Goal: Task Accomplishment & Management: Complete application form

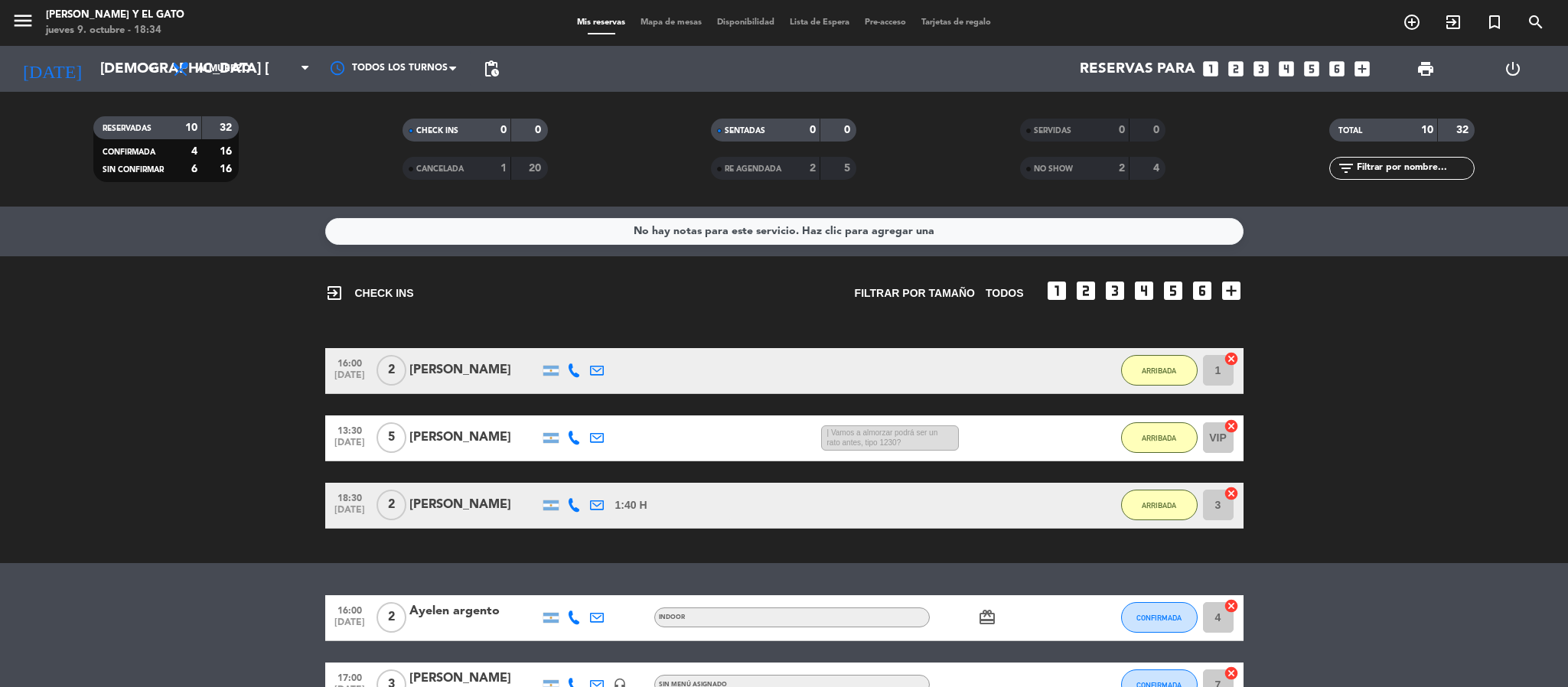
scroll to position [369, 0]
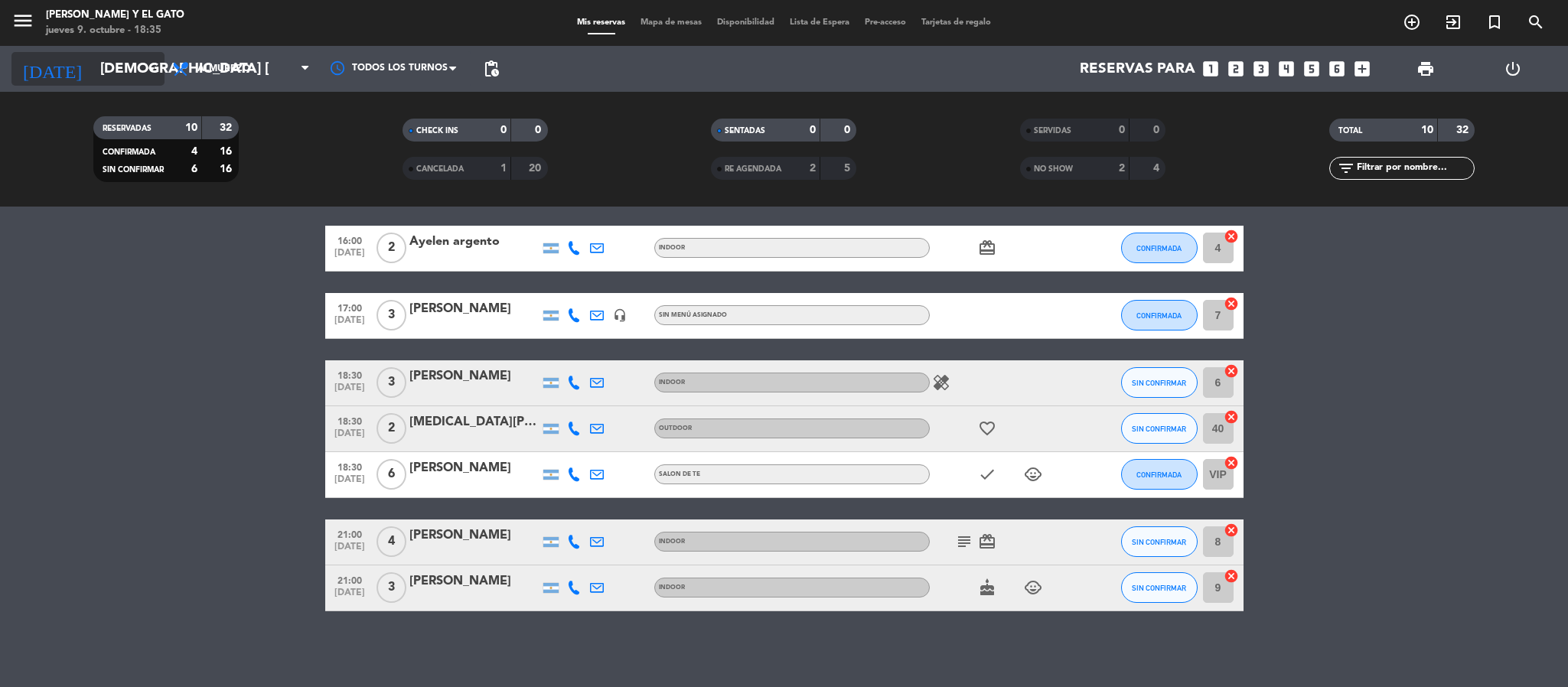
click at [134, 68] on input "[DEMOGRAPHIC_DATA] [DATE]" at bounding box center [184, 69] width 184 height 32
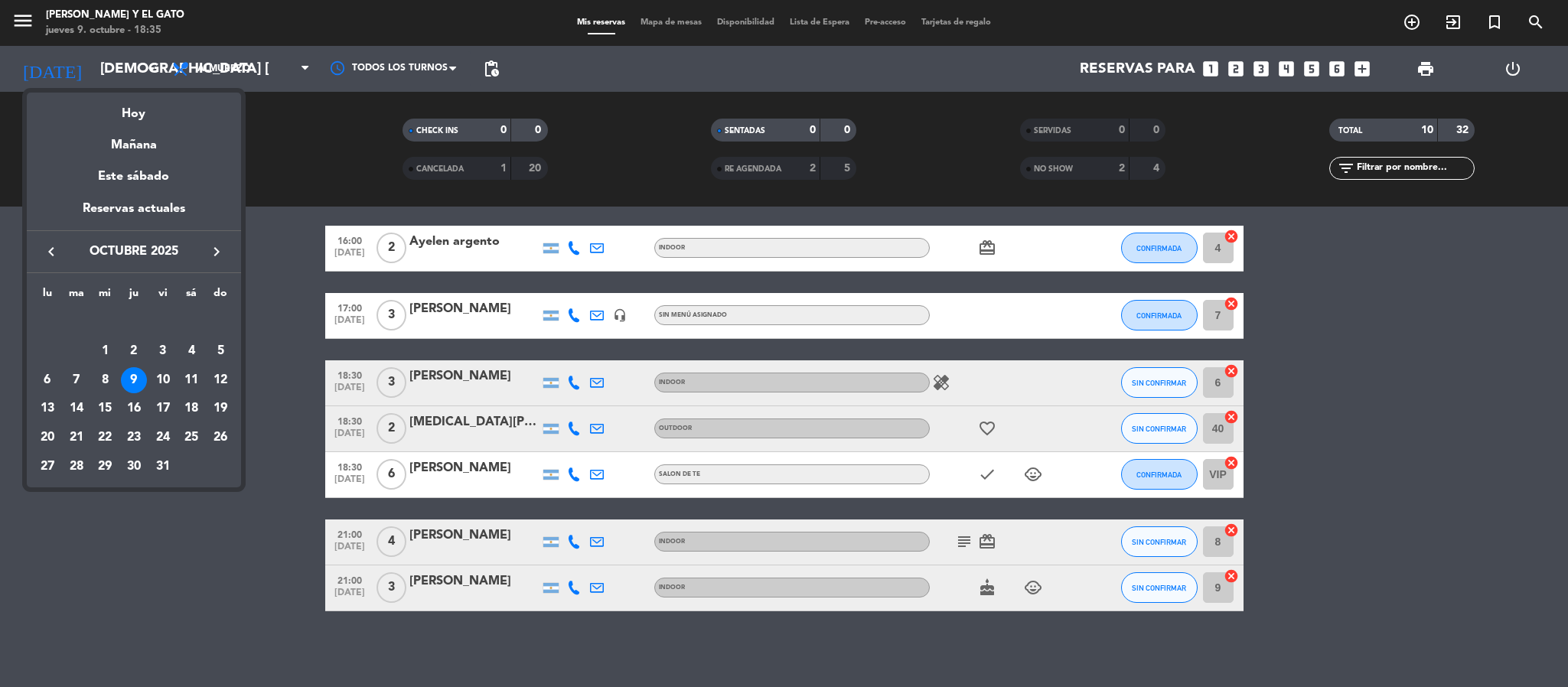
click at [118, 55] on div at bounding box center [784, 343] width 1568 height 687
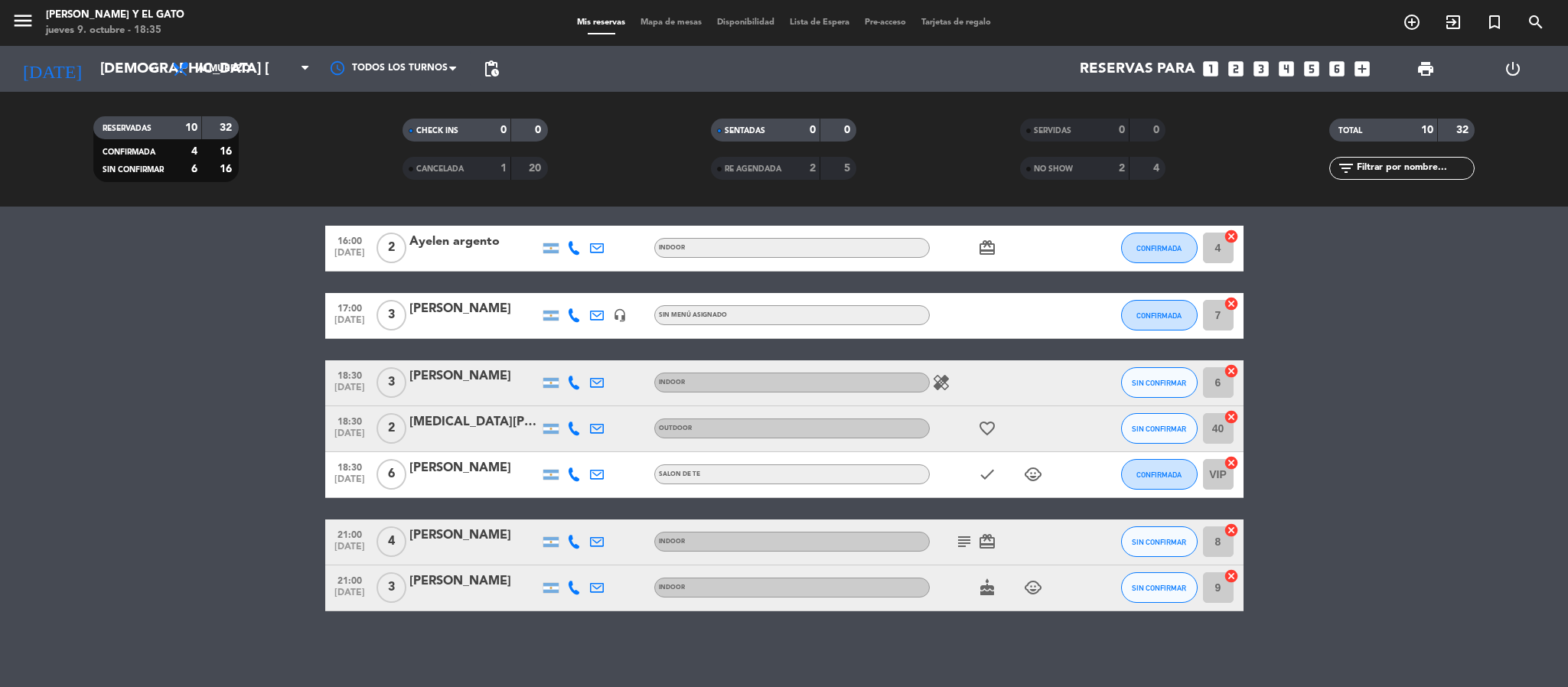
click at [574, 470] on icon at bounding box center [574, 474] width 14 height 14
click at [127, 429] on bookings-row "16:00 [DATE] 2 Ayelen argento INDOOR card_giftcard CONFIRMADA 4 cancel 17:00 [D…" at bounding box center [784, 418] width 1568 height 386
click at [574, 431] on icon at bounding box center [574, 428] width 14 height 14
click at [216, 344] on bookings-row "16:00 [DATE] 2 Ayelen argento INDOOR card_giftcard CONFIRMADA 4 cancel 17:00 [D…" at bounding box center [784, 418] width 1568 height 386
click at [1127, 381] on button "SIN CONFIRMAR" at bounding box center [1159, 382] width 76 height 30
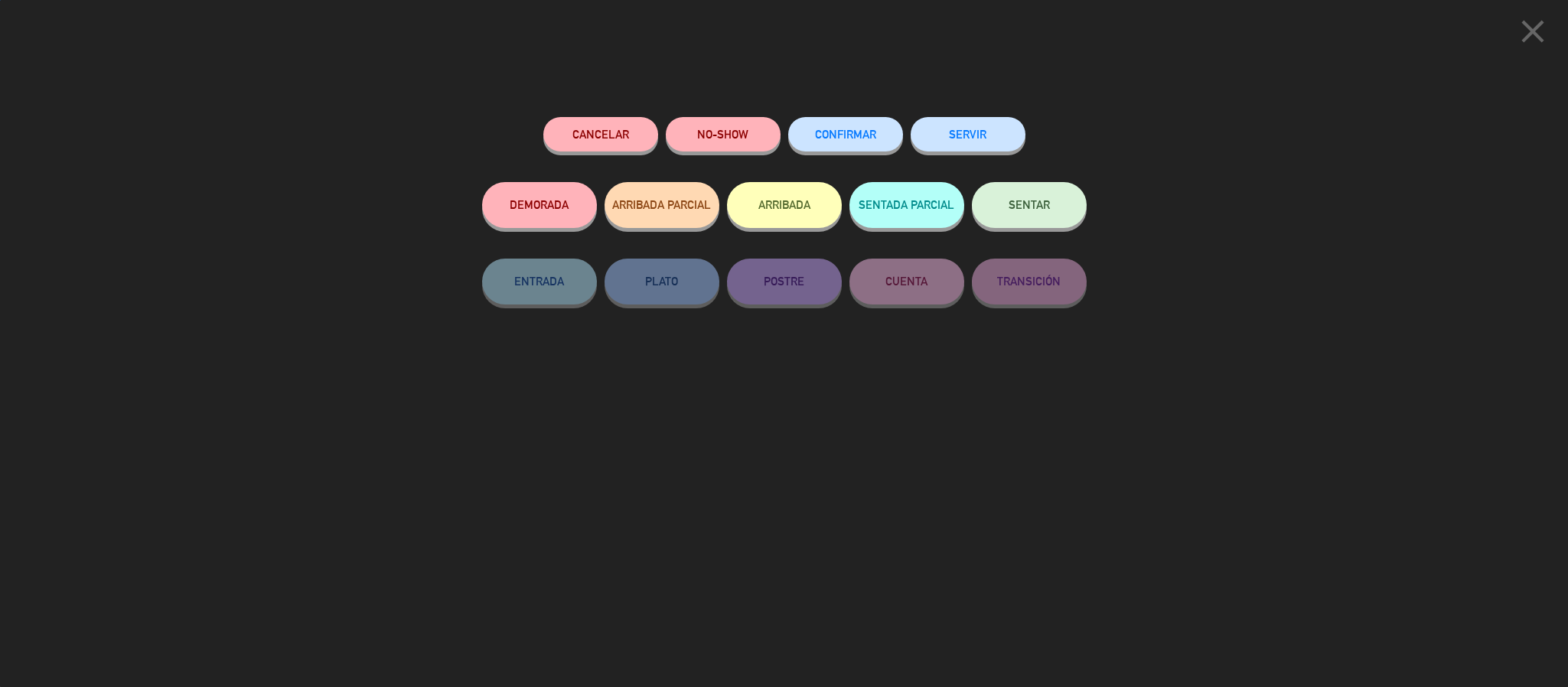
click at [785, 212] on button "ARRIBADA" at bounding box center [784, 205] width 115 height 46
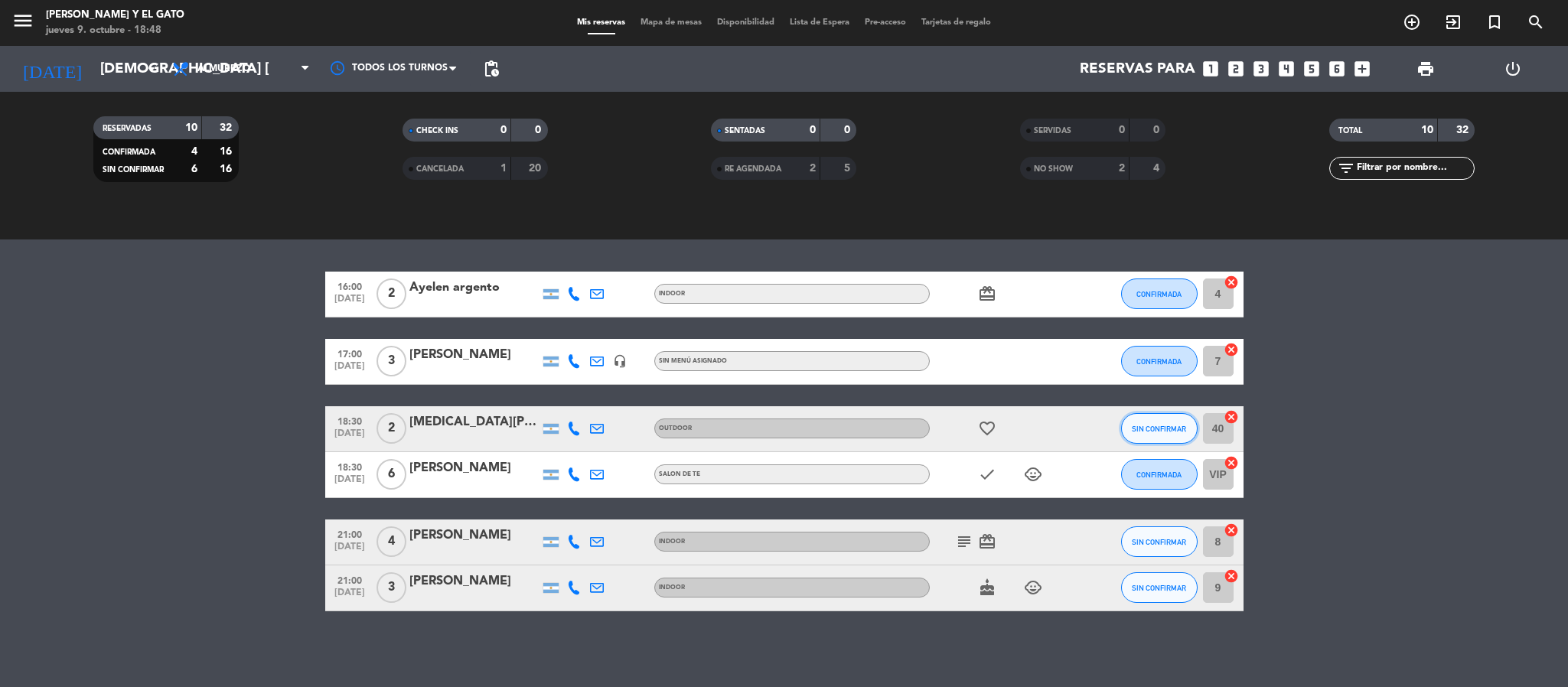
click at [1162, 418] on button "SIN CONFIRMAR" at bounding box center [1159, 428] width 76 height 30
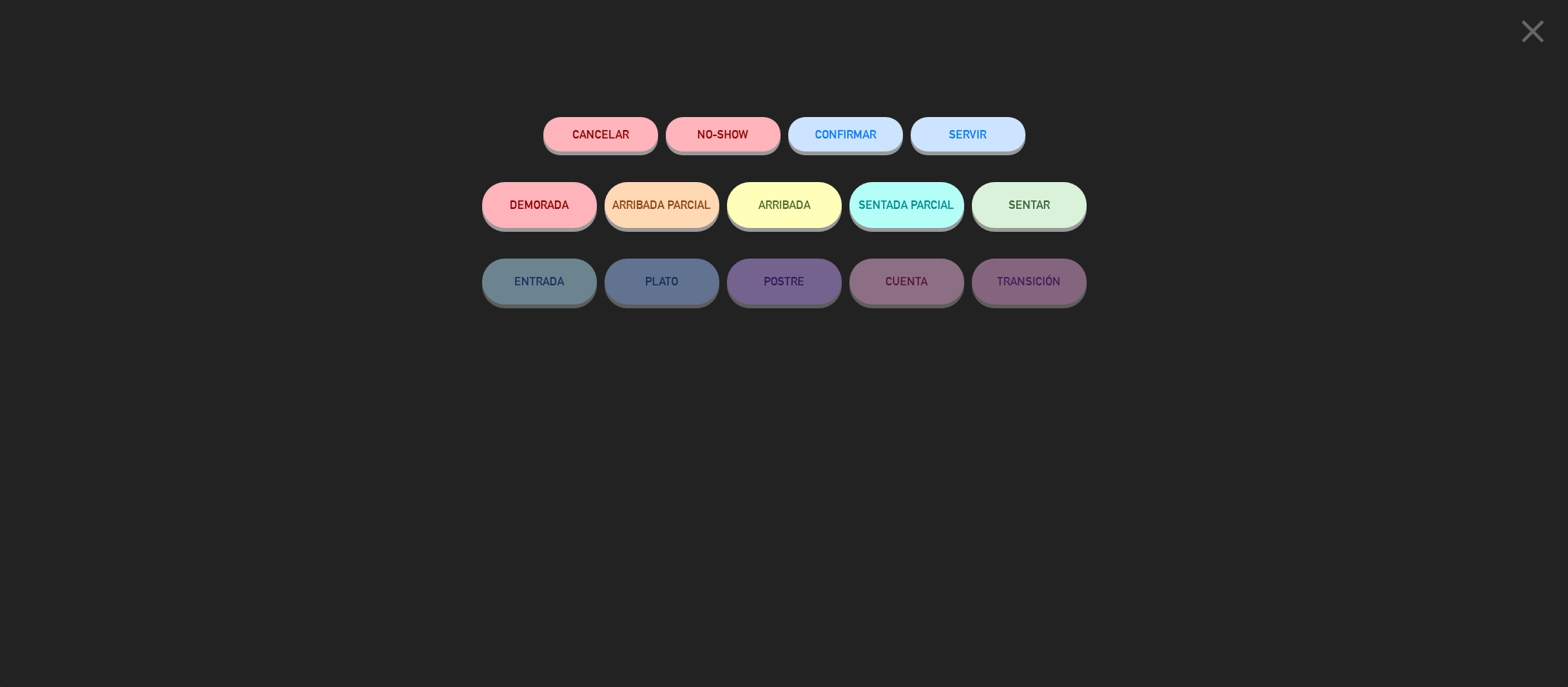
click at [754, 208] on button "ARRIBADA" at bounding box center [784, 205] width 115 height 46
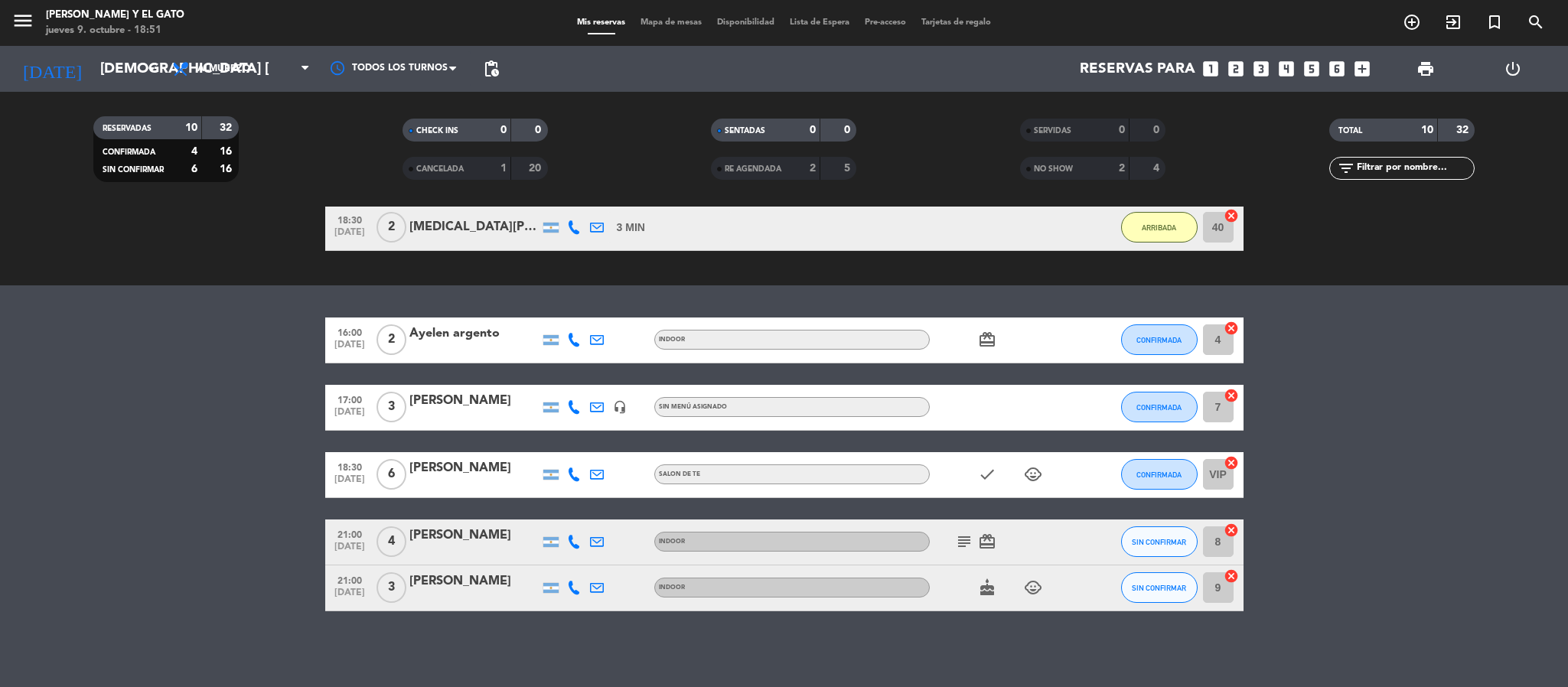
click at [371, 480] on div "18:30 [DATE]" at bounding box center [350, 474] width 49 height 45
click at [1155, 480] on button "CONFIRMADA" at bounding box center [1159, 473] width 76 height 30
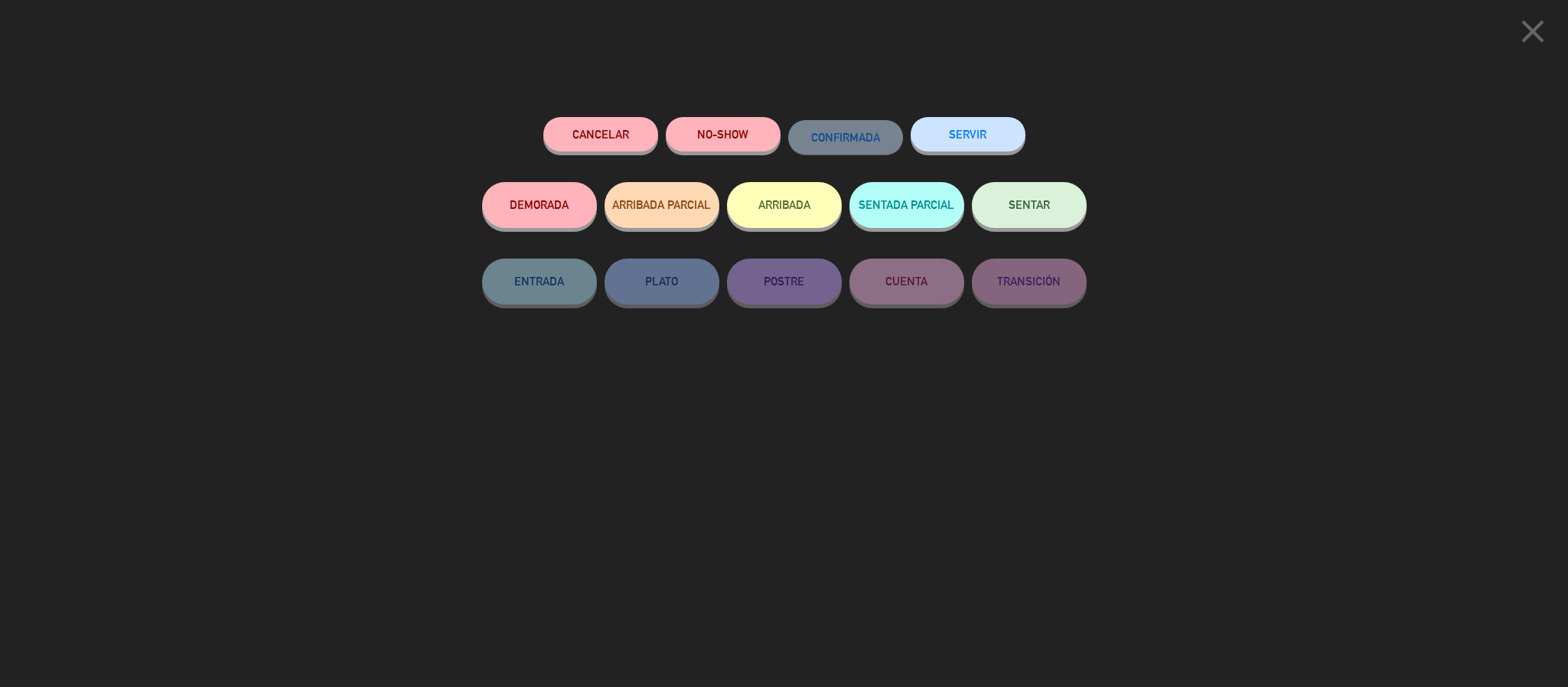
click at [771, 215] on button "ARRIBADA" at bounding box center [784, 205] width 115 height 46
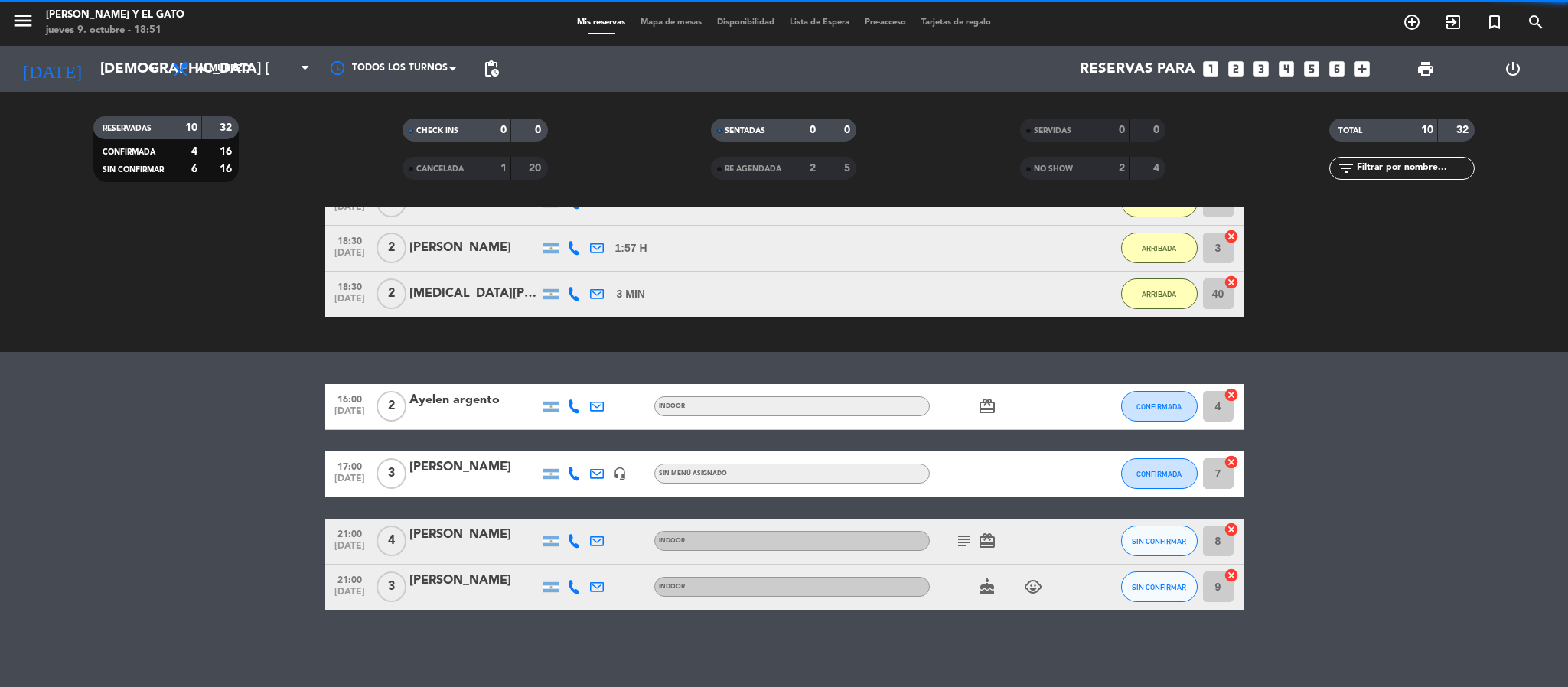
scroll to position [349, 0]
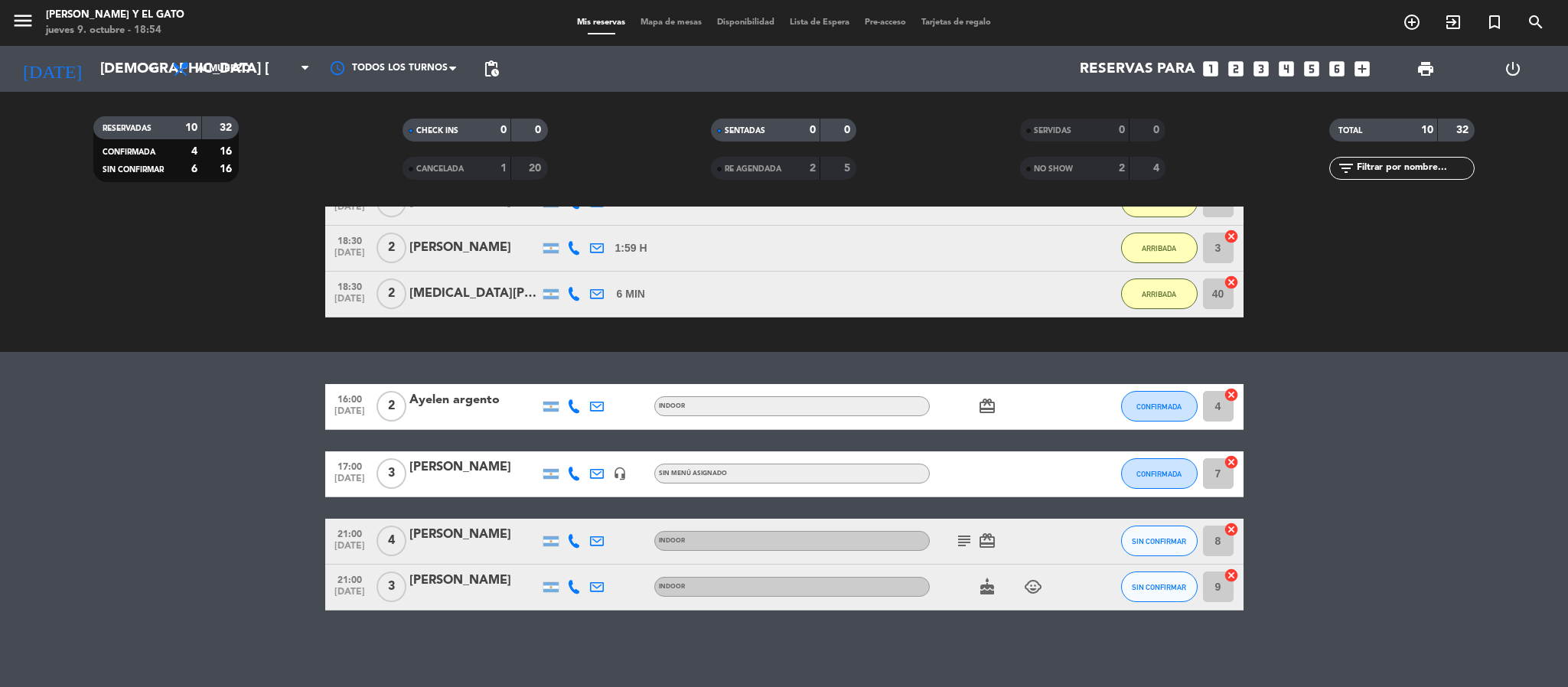
click at [1283, 62] on icon "looks_4" at bounding box center [1286, 69] width 20 height 20
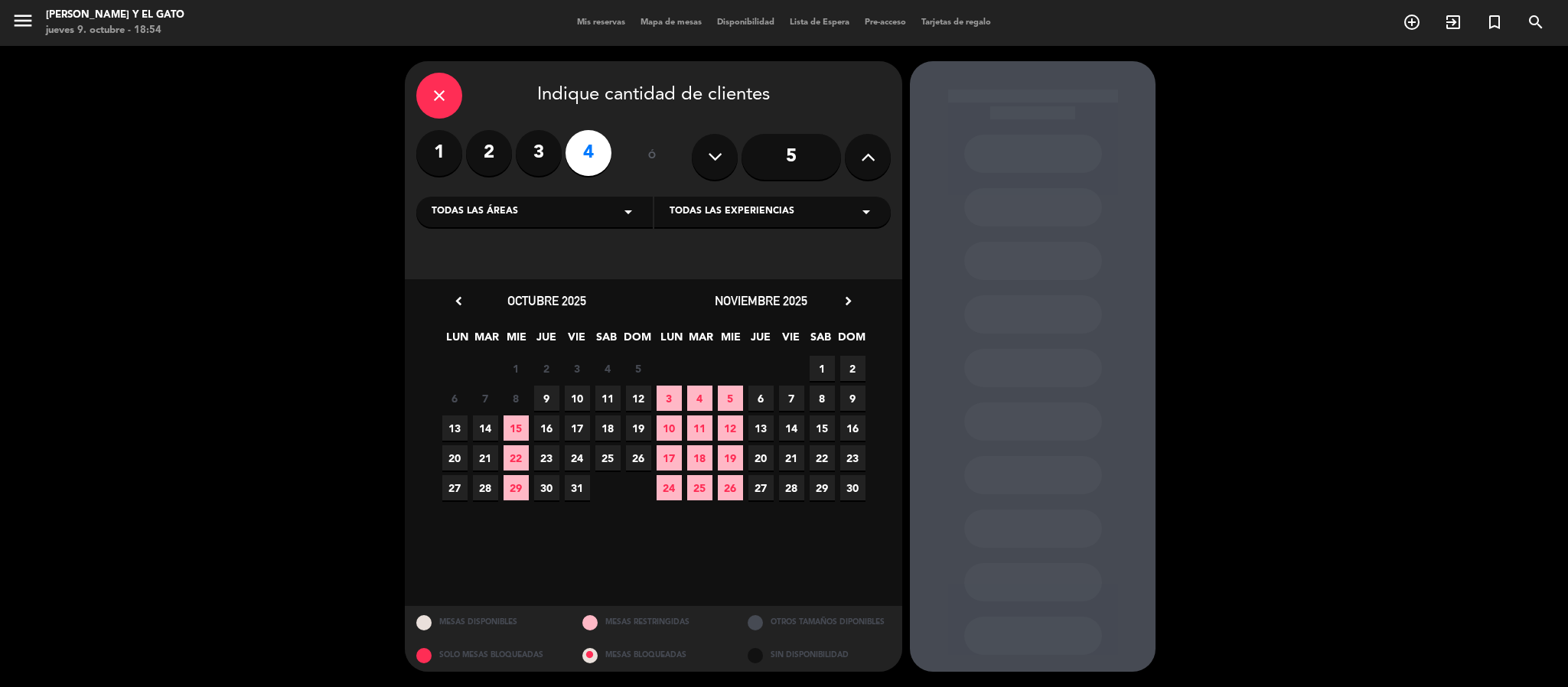
click at [549, 403] on span "9" at bounding box center [547, 399] width 25 height 25
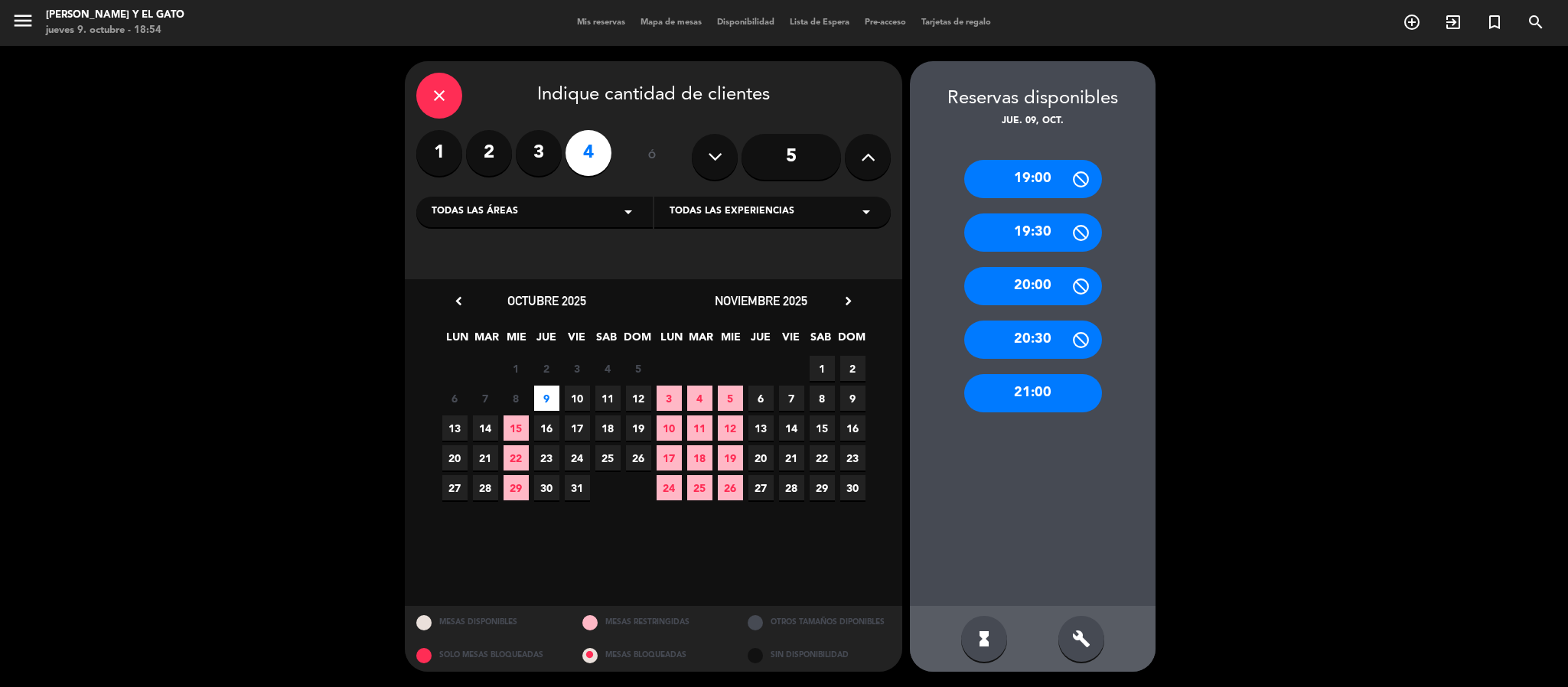
click at [1020, 386] on div "21:00" at bounding box center [1033, 393] width 138 height 38
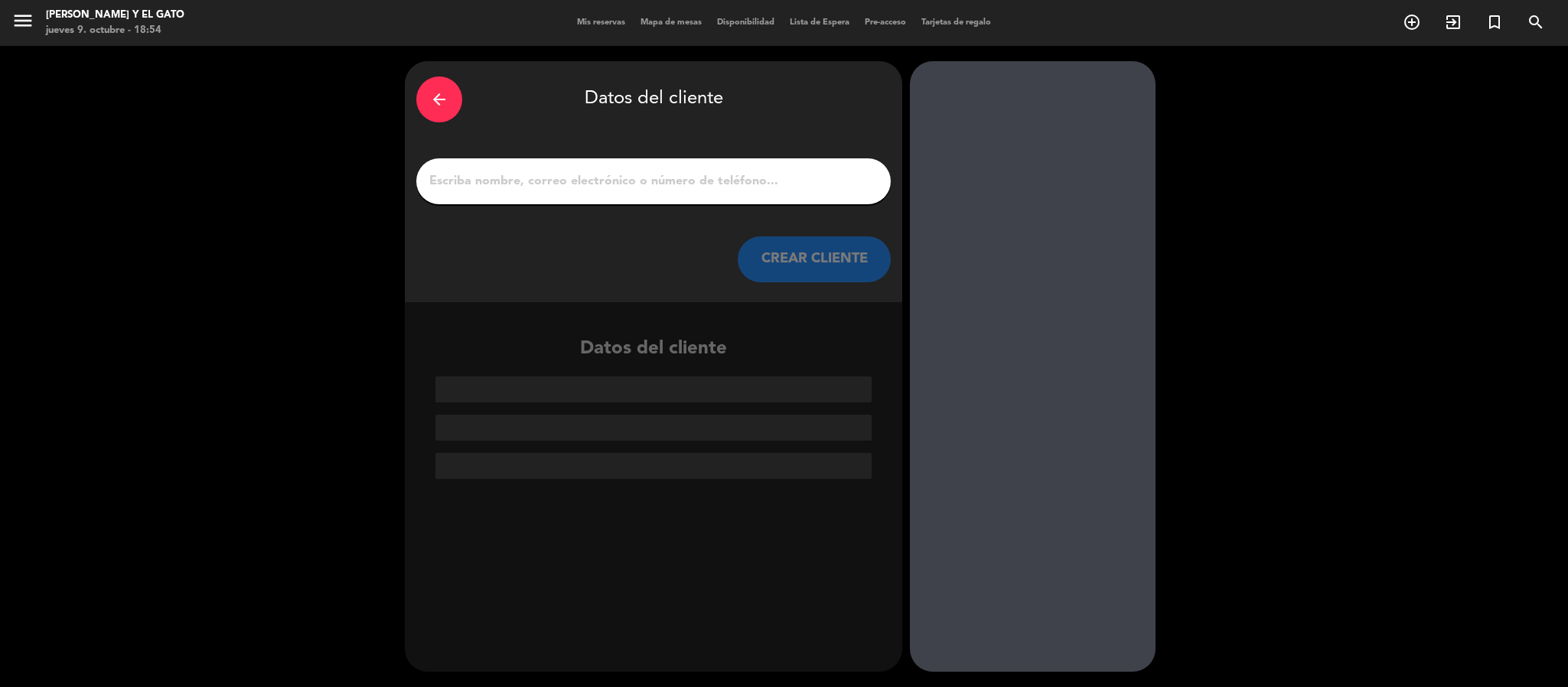
click at [487, 201] on div at bounding box center [654, 181] width 474 height 46
click at [450, 169] on div at bounding box center [654, 181] width 474 height 46
click at [453, 172] on input "1" at bounding box center [653, 181] width 452 height 22
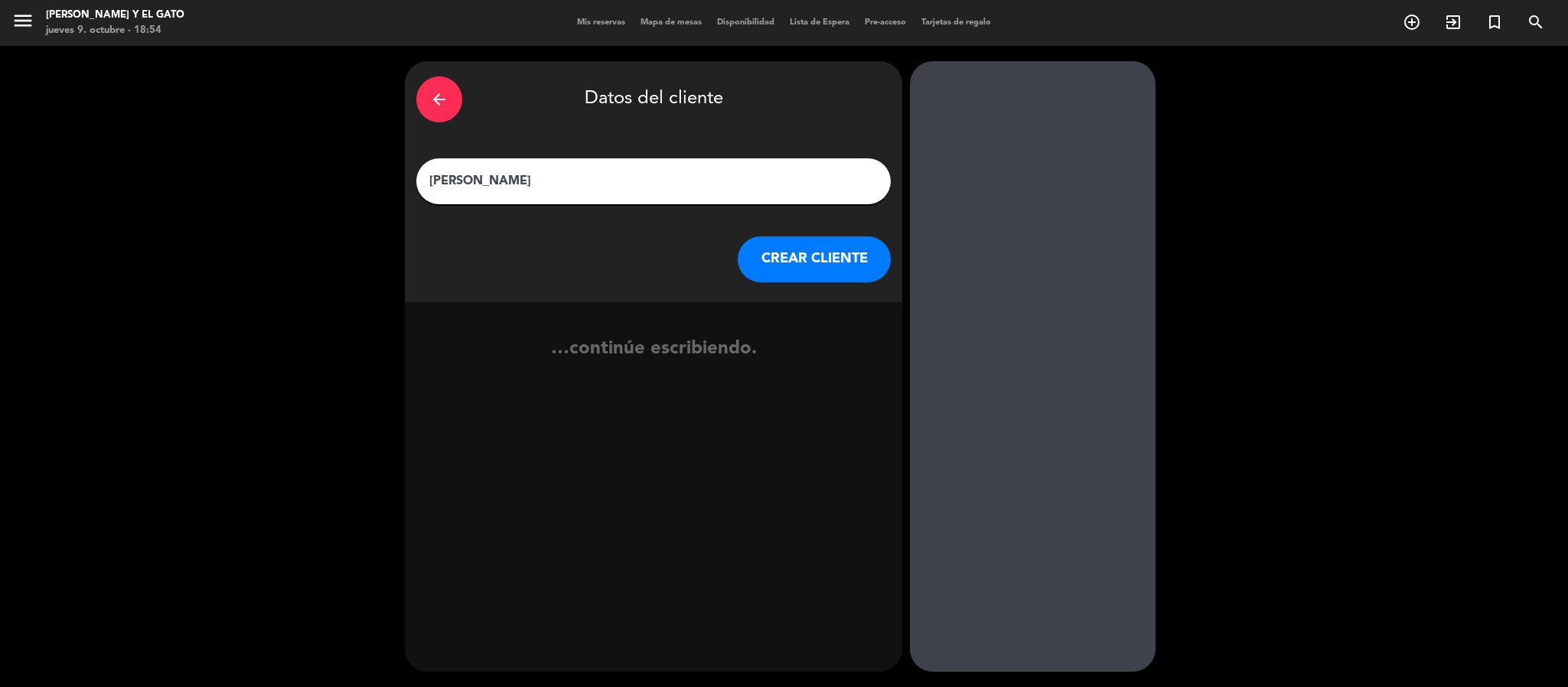
type input "[PERSON_NAME]"
click at [822, 268] on button "CREAR CLIENTE" at bounding box center [814, 259] width 153 height 46
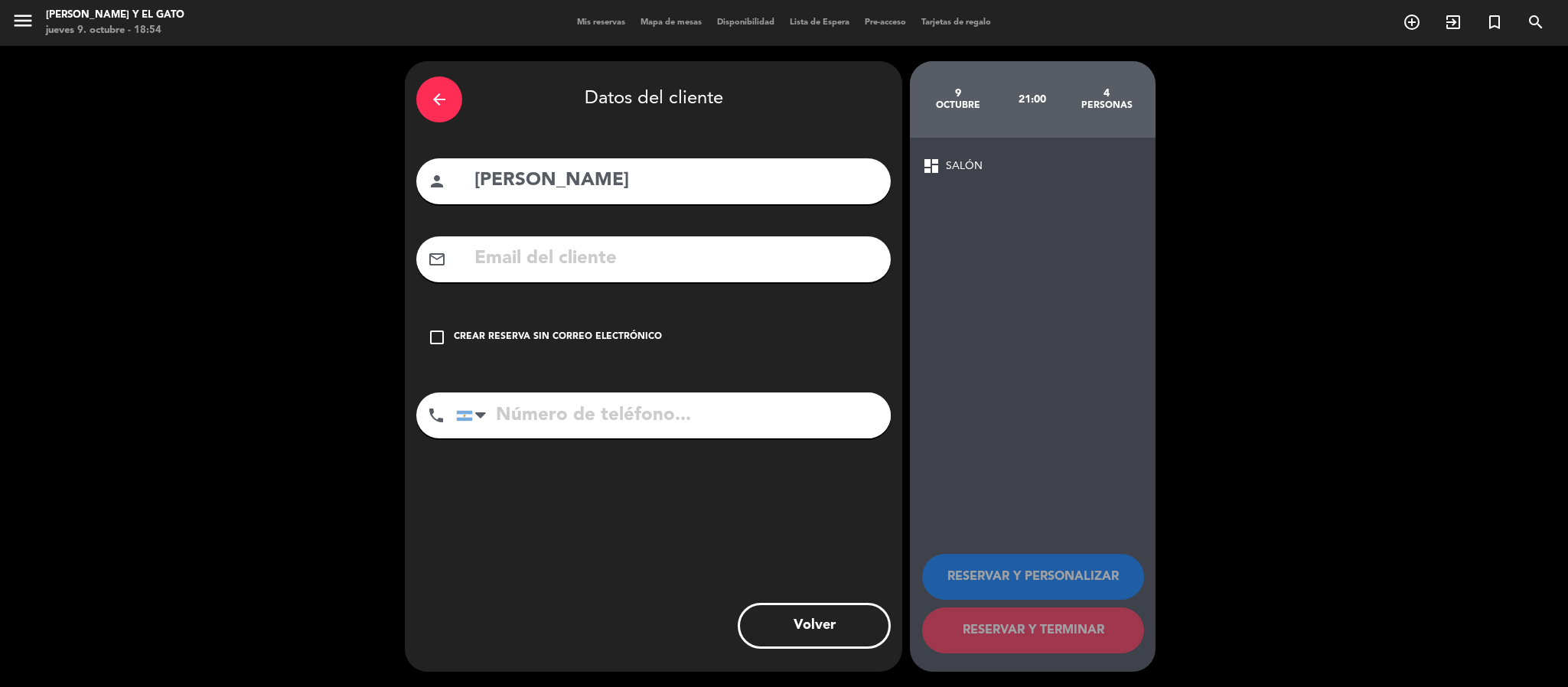
click at [528, 260] on input "text" at bounding box center [676, 259] width 407 height 31
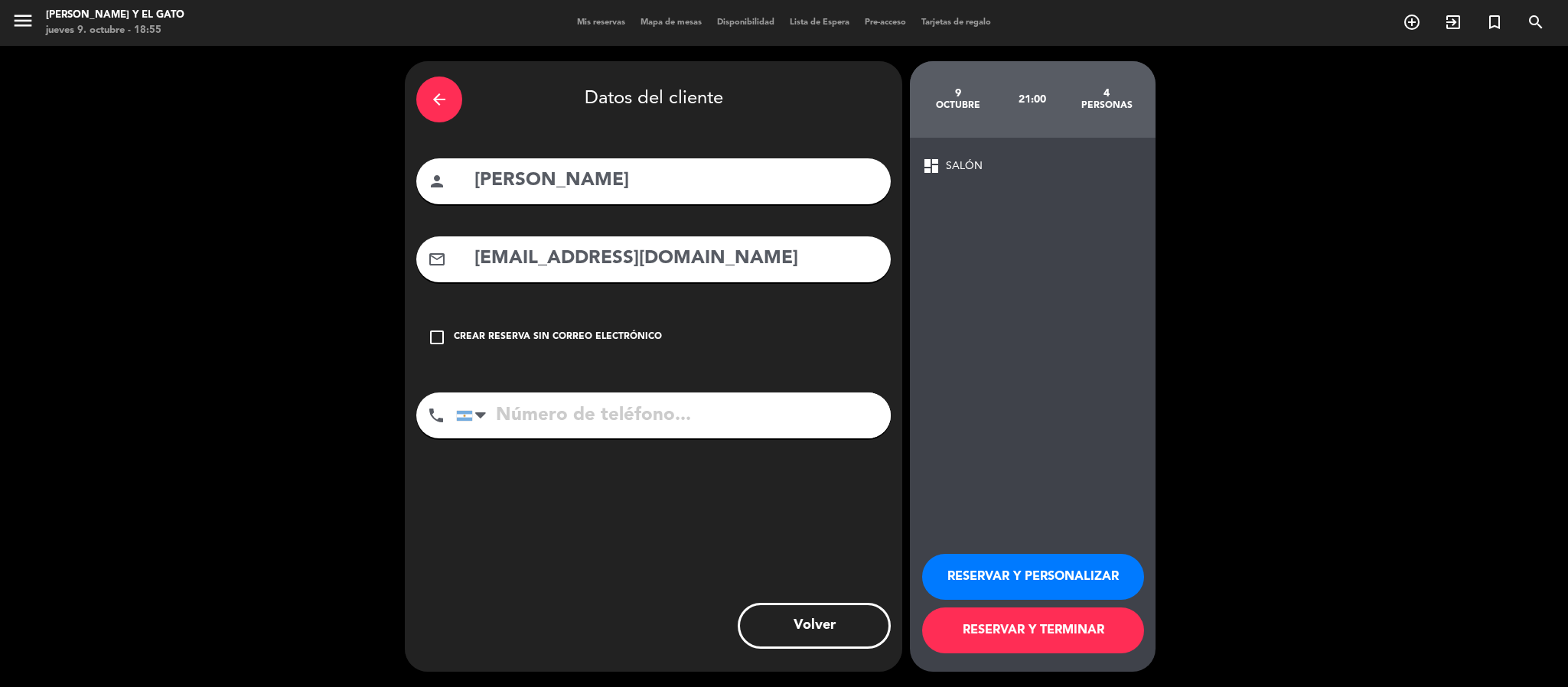
type input "[EMAIL_ADDRESS][DOMAIN_NAME]"
click at [563, 417] on input "tel" at bounding box center [673, 416] width 435 height 46
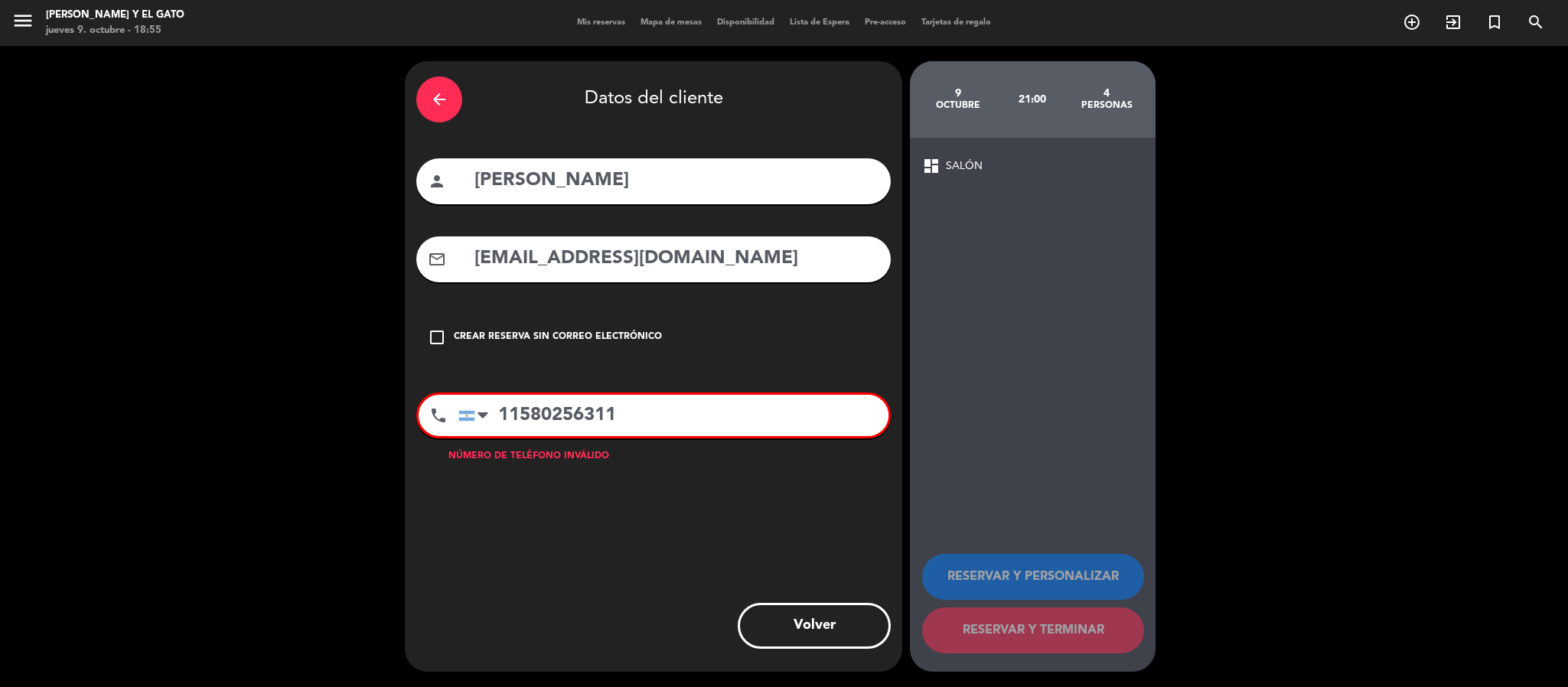
click at [618, 412] on input "11580256311" at bounding box center [673, 416] width 430 height 41
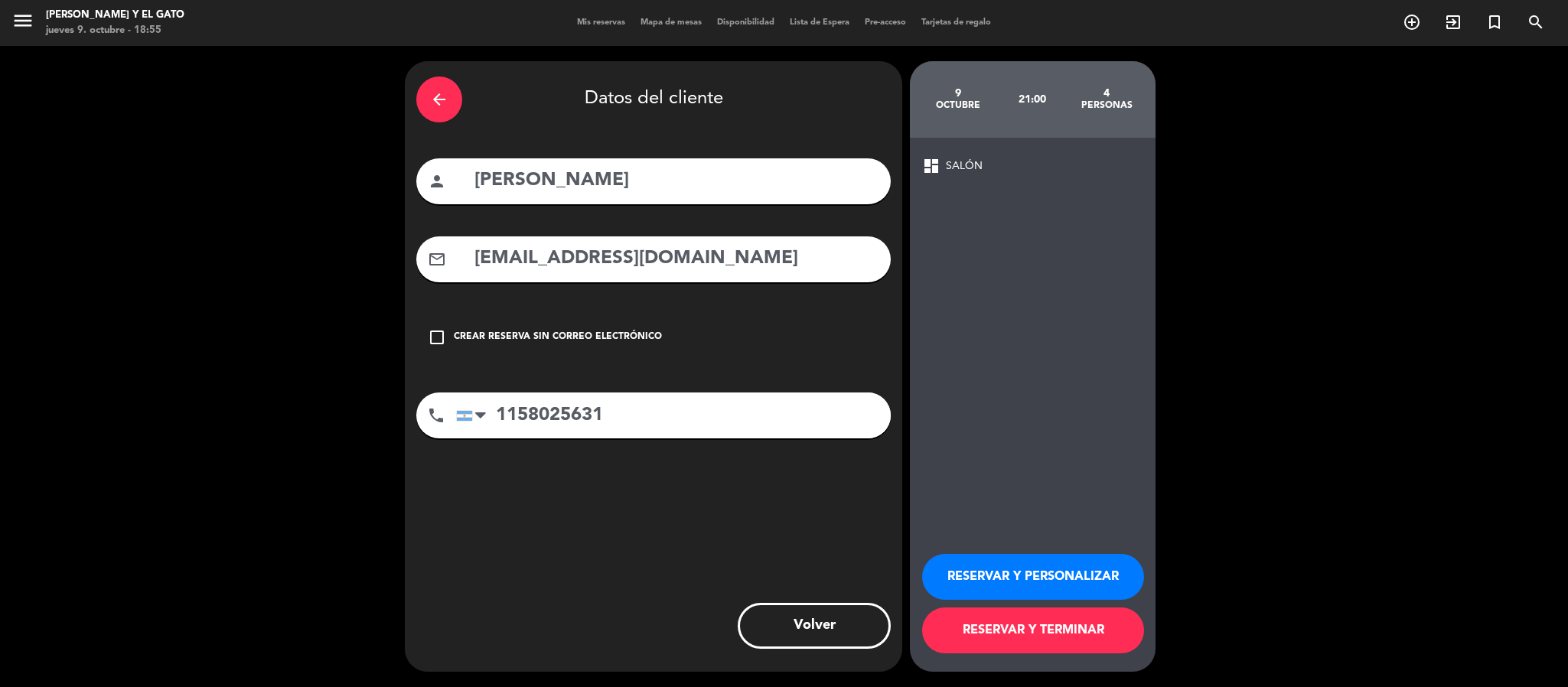
click at [629, 414] on input "1158025631" at bounding box center [673, 416] width 435 height 46
click at [658, 411] on input "1158025636" at bounding box center [673, 416] width 435 height 46
type input "1158025636"
click at [616, 518] on div "arrow_back Datos del cliente person [PERSON_NAME] [EMAIL_ADDRESS][DOMAIN_NAME] …" at bounding box center [654, 366] width 498 height 611
click at [641, 417] on input "1158025636" at bounding box center [673, 416] width 435 height 46
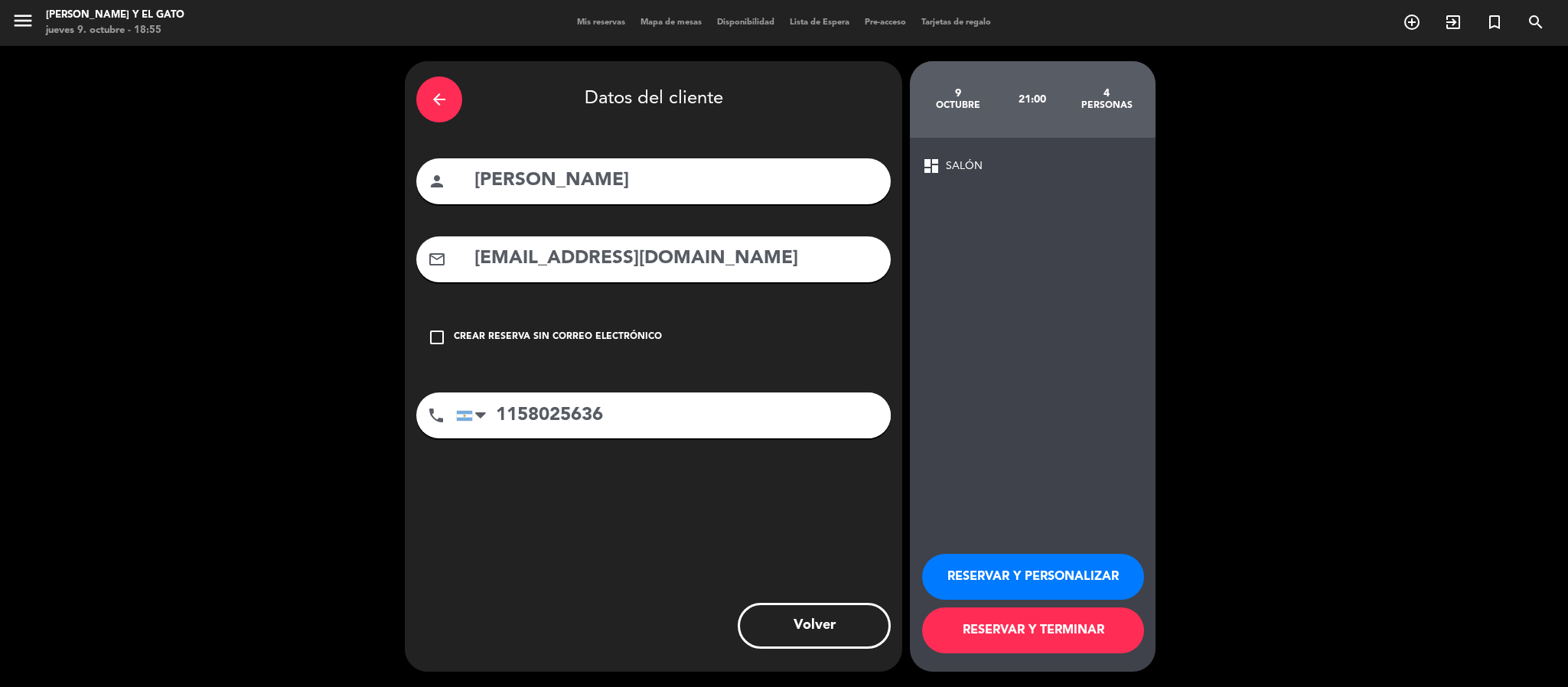
click at [612, 525] on div "arrow_back Datos del cliente person [PERSON_NAME] [EMAIL_ADDRESS][DOMAIN_NAME] …" at bounding box center [654, 366] width 498 height 611
click at [610, 398] on input "1158025636" at bounding box center [673, 416] width 435 height 46
click at [615, 418] on input "1158025636" at bounding box center [673, 416] width 435 height 46
click at [581, 542] on div "arrow_back Datos del cliente person [PERSON_NAME] [EMAIL_ADDRESS][DOMAIN_NAME] …" at bounding box center [654, 366] width 498 height 611
click at [637, 407] on input "1158025636" at bounding box center [673, 416] width 435 height 46
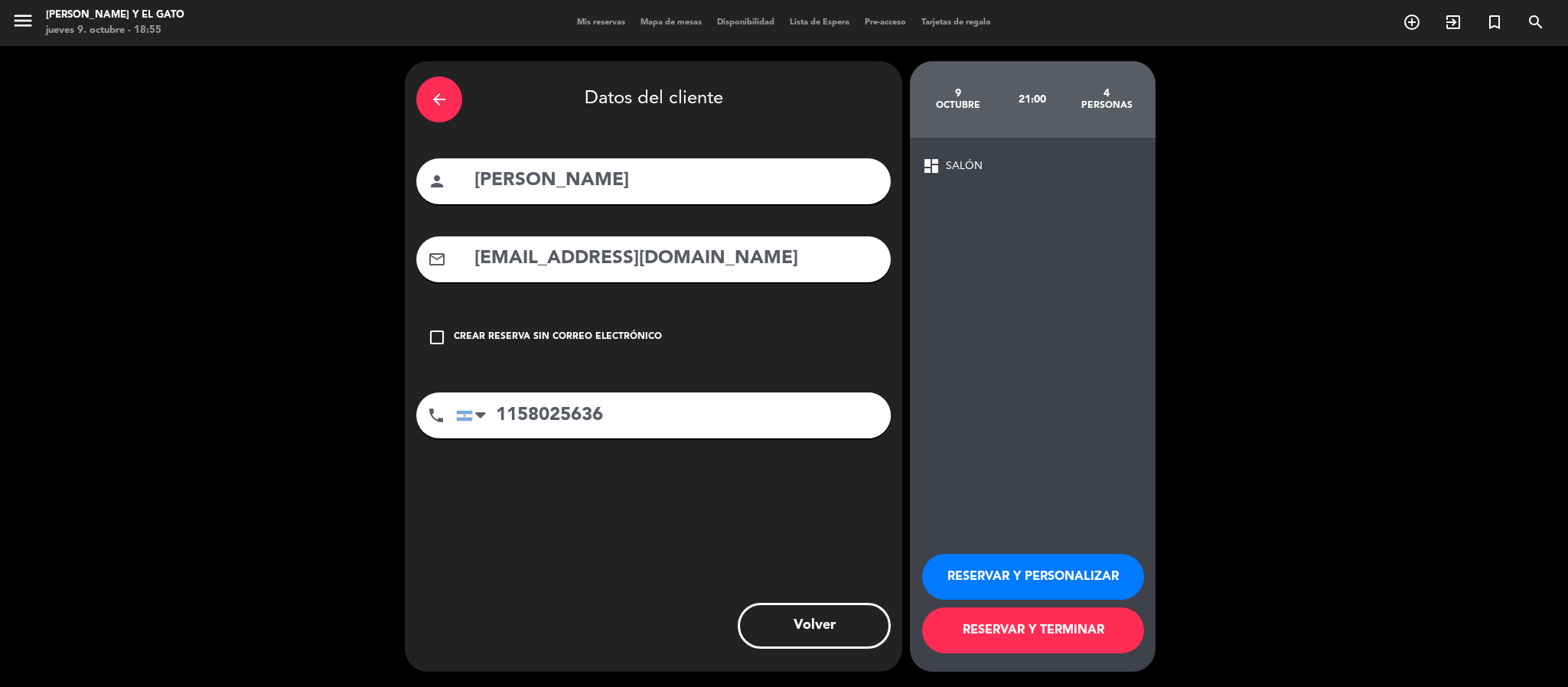
click at [1077, 625] on button "RESERVAR Y TERMINAR" at bounding box center [1033, 630] width 221 height 46
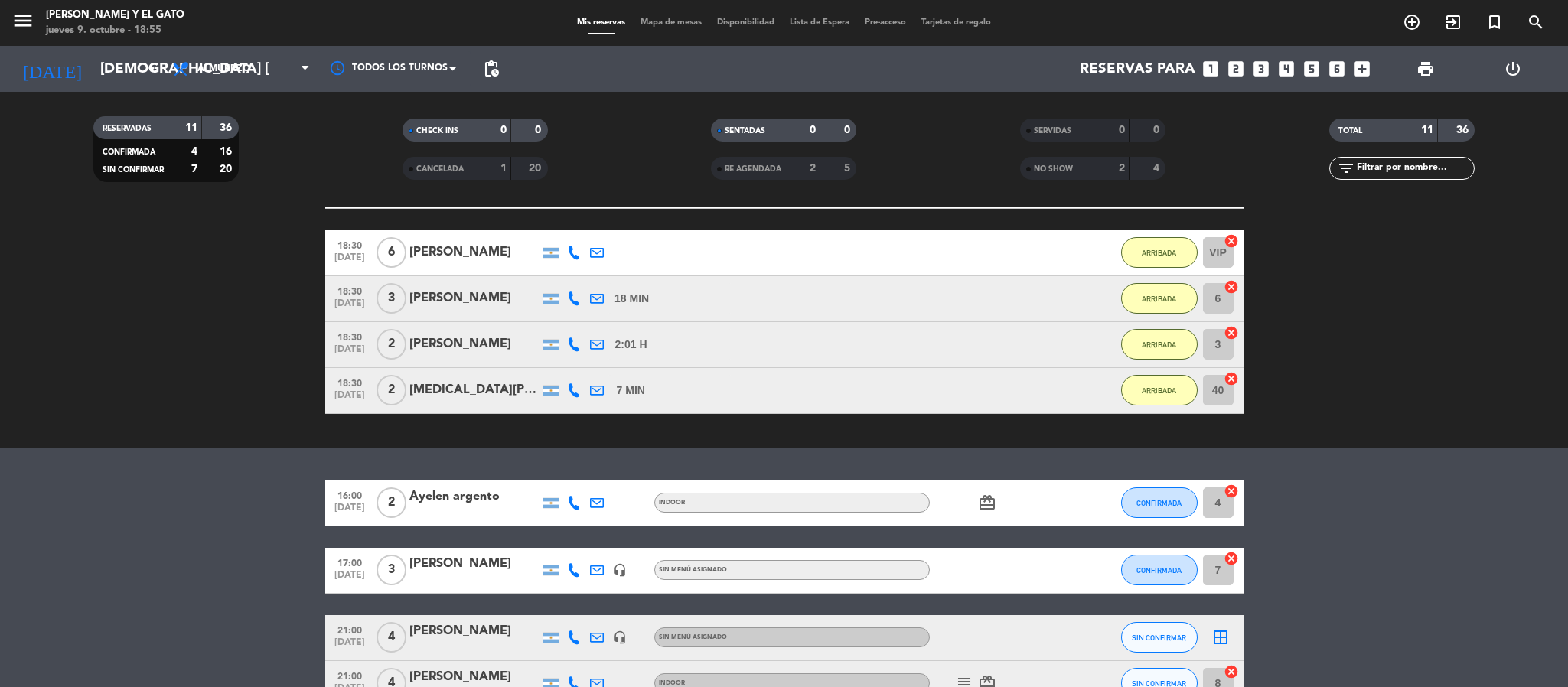
scroll to position [395, 0]
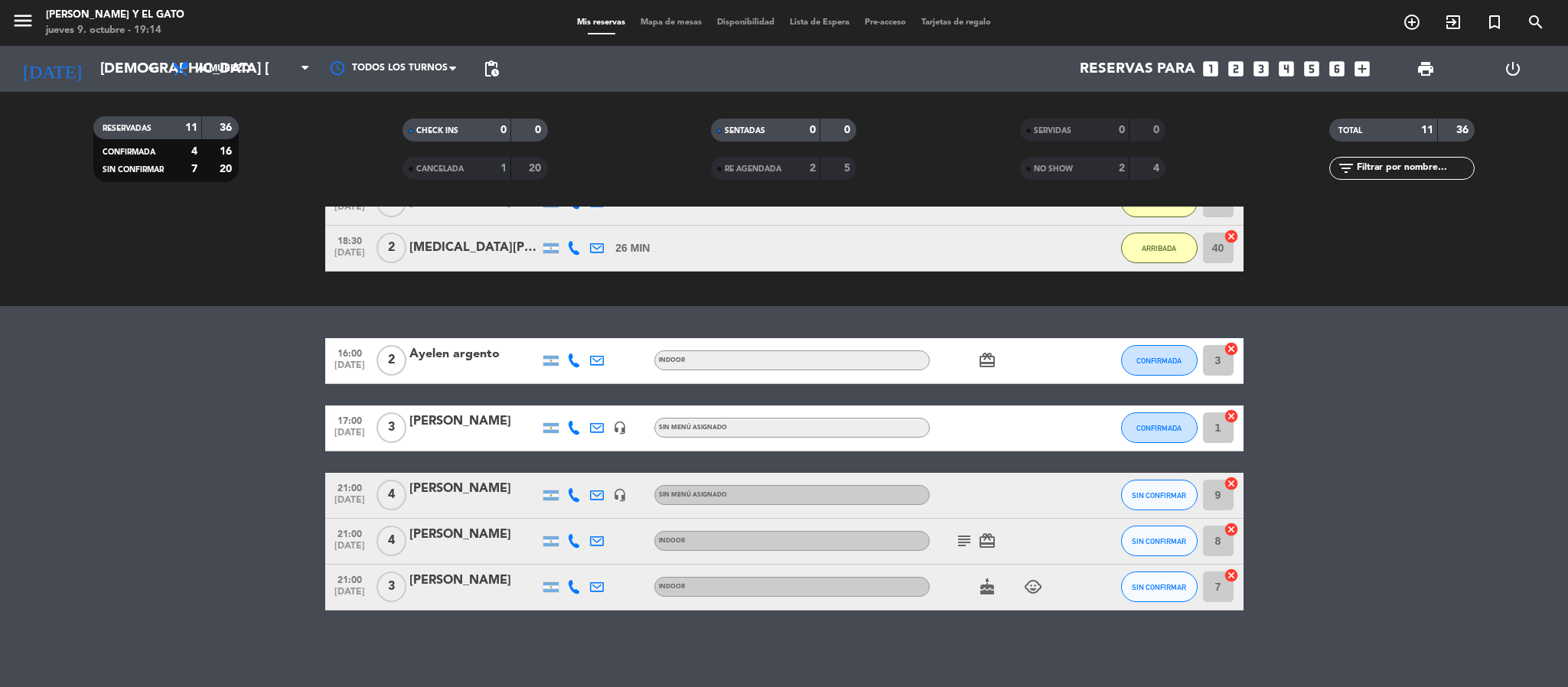
drag, startPoint x: 237, startPoint y: 497, endPoint x: 308, endPoint y: 663, distance: 180.5
click at [241, 501] on bookings-row "16:00 [DATE] 2 Ayelen argento INDOOR card_giftcard CONFIRMADA 3 cancel 17:00 [D…" at bounding box center [784, 474] width 1568 height 272
